Goal: Check status: Check status

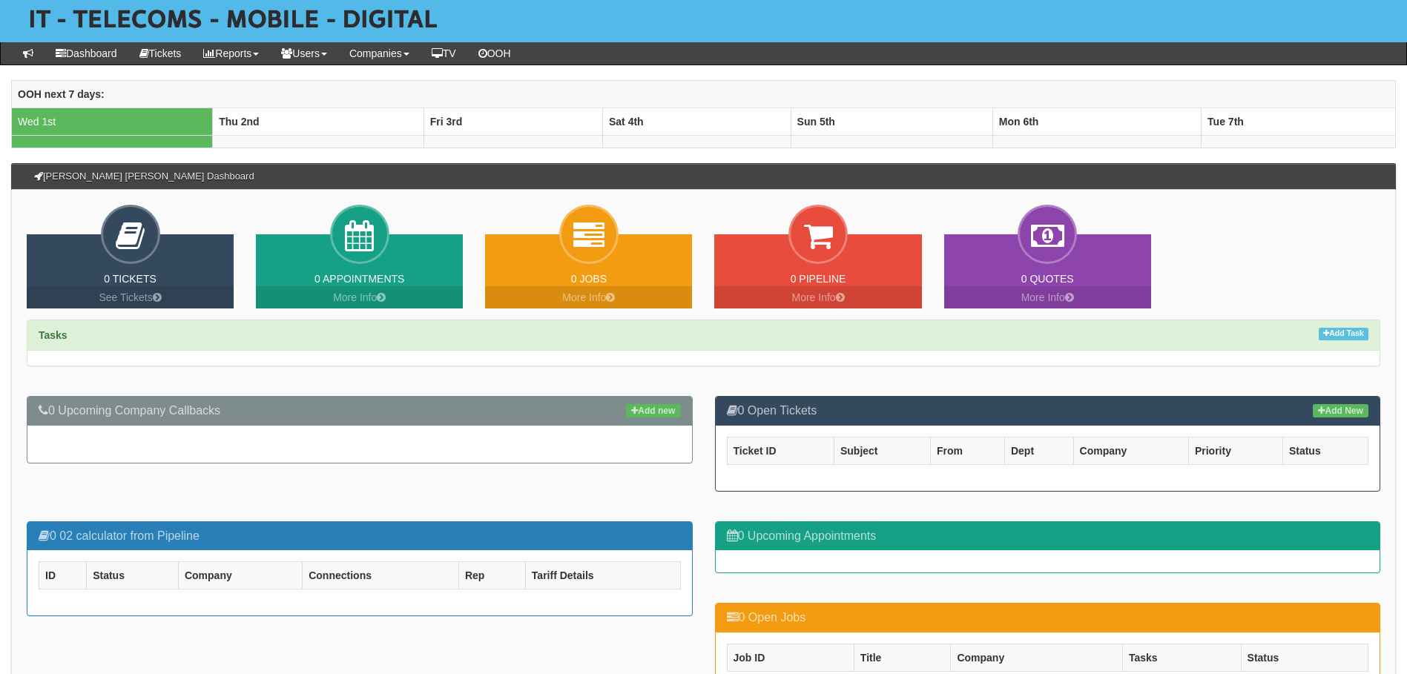
type input "Search Companies"
type input "Search Users"
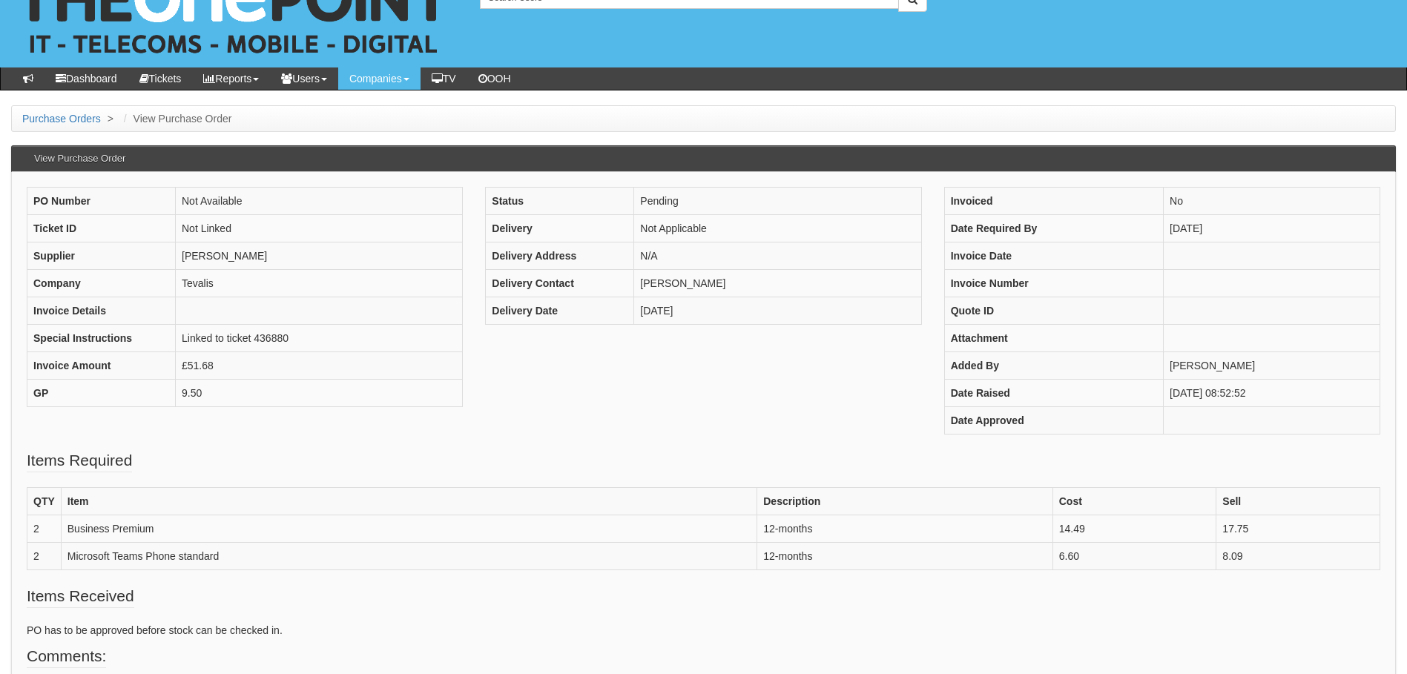
scroll to position [74, 0]
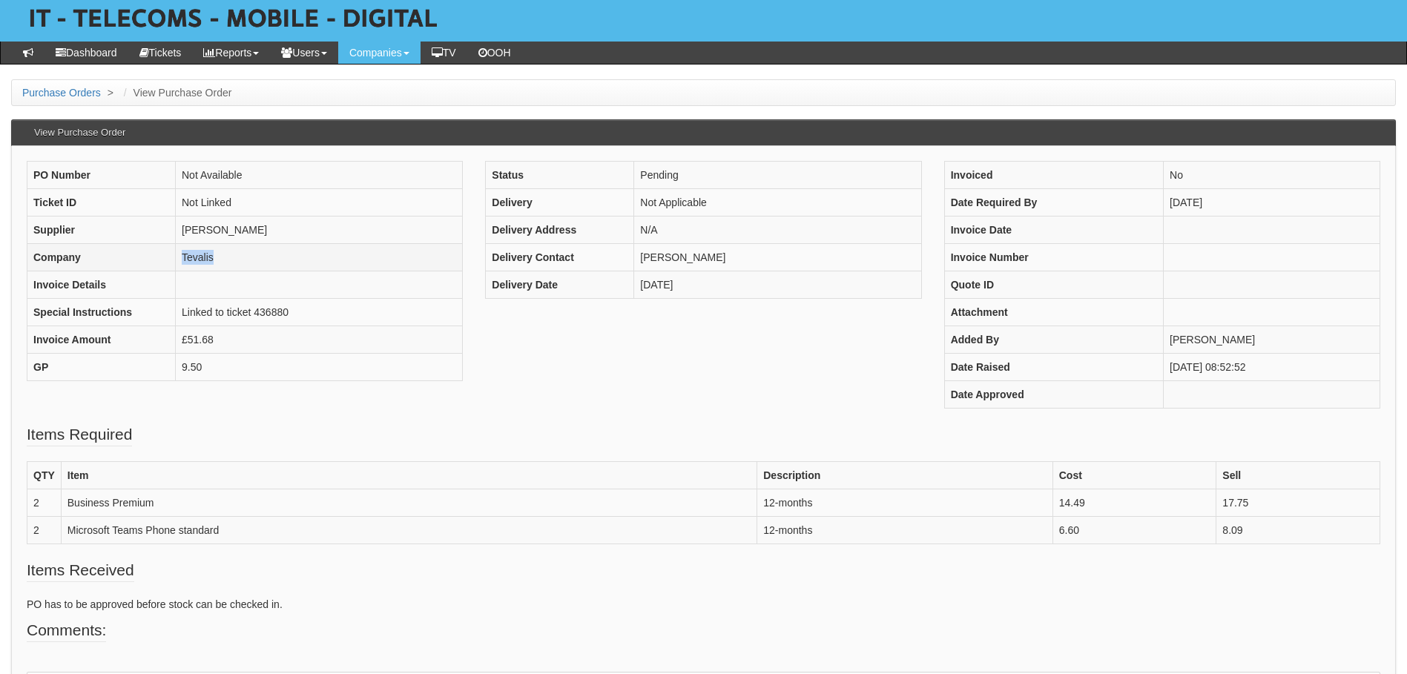
drag, startPoint x: 307, startPoint y: 259, endPoint x: 166, endPoint y: 247, distance: 141.4
click at [166, 247] on tr "Company Tevalis" at bounding box center [244, 257] width 435 height 27
copy tr "Tevalis"
drag, startPoint x: 165, startPoint y: 493, endPoint x: 68, endPoint y: 512, distance: 98.2
click at [68, 512] on td "Business Premium" at bounding box center [409, 503] width 696 height 27
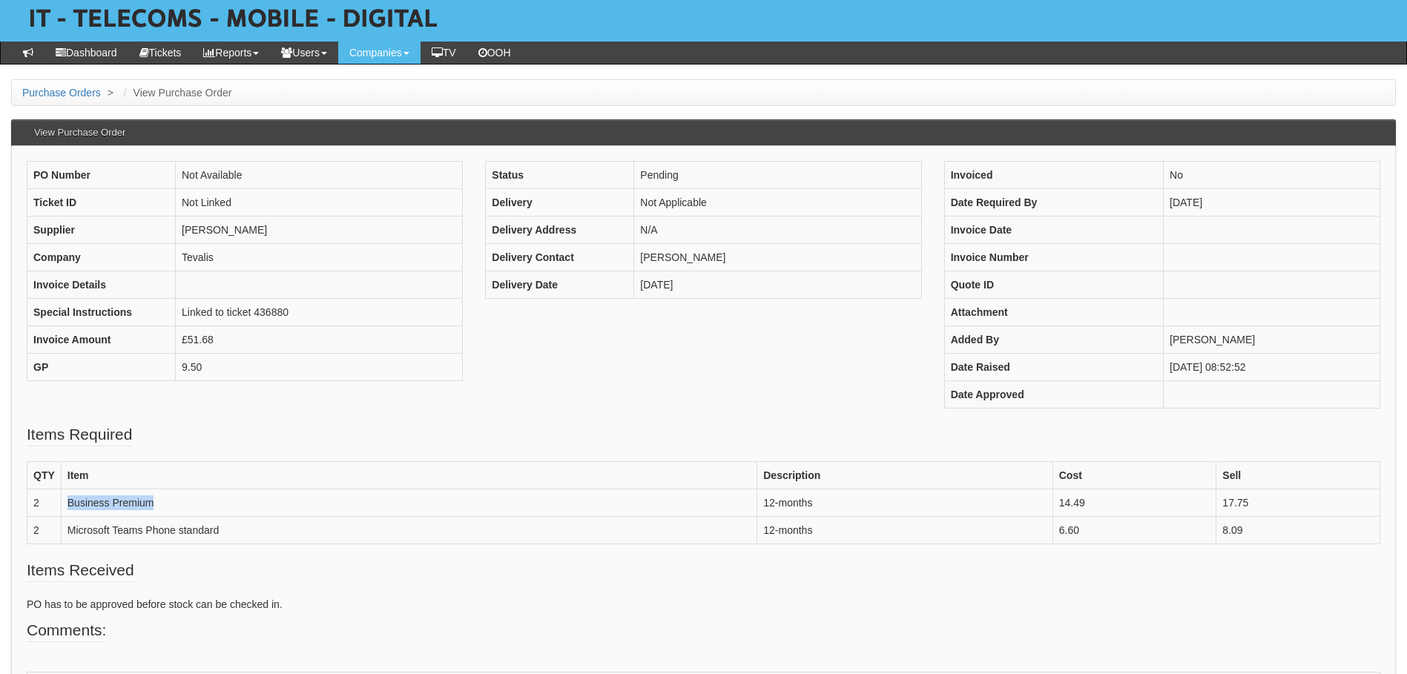
copy td "Business Premium"
drag, startPoint x: 236, startPoint y: 263, endPoint x: 183, endPoint y: 268, distance: 52.9
click at [183, 268] on td "Tevalis" at bounding box center [319, 257] width 287 height 27
copy td "Tevalis"
drag, startPoint x: 248, startPoint y: 532, endPoint x: 70, endPoint y: 535, distance: 177.3
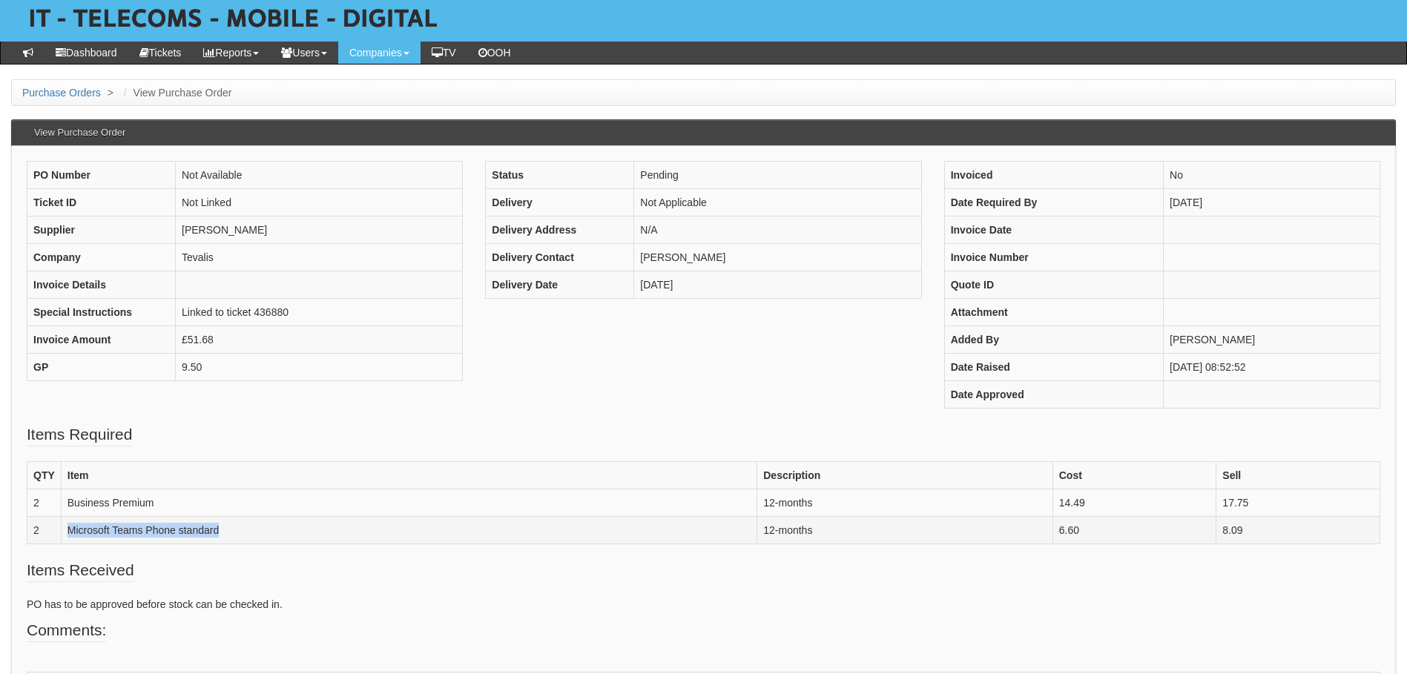
click at [70, 535] on td "Microsoft Teams Phone standard" at bounding box center [409, 530] width 696 height 27
copy td "Microsoft Teams Phone standard"
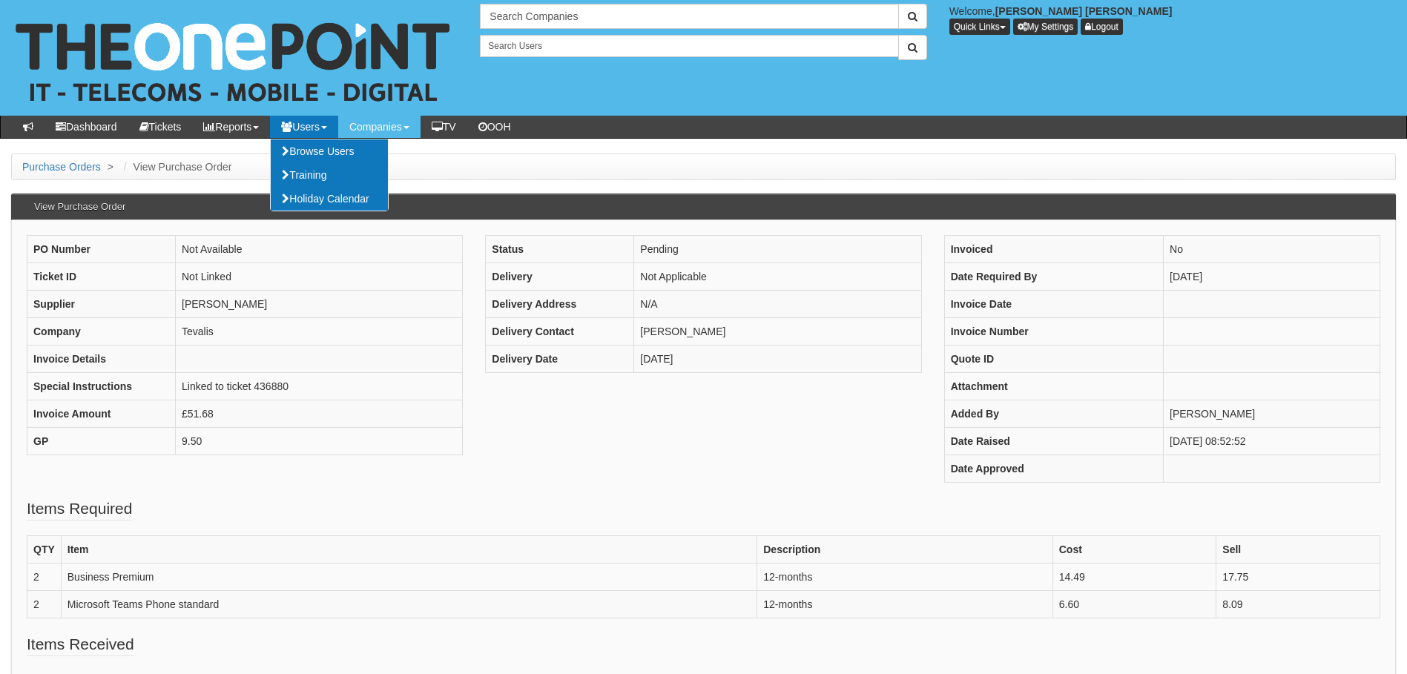
scroll to position [74, 0]
